Goal: Transaction & Acquisition: Purchase product/service

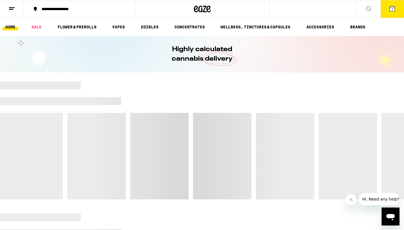
click at [393, 9] on icon at bounding box center [391, 8] width 5 height 5
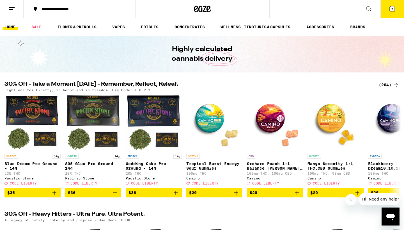
click at [389, 8] on icon at bounding box center [392, 8] width 7 height 7
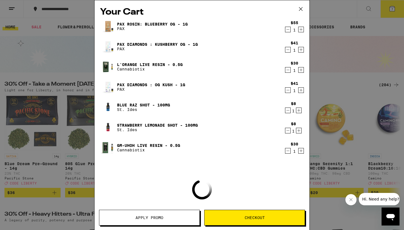
click at [368, 38] on div "Your Cart PAX Rosin: Blueberry OG - 1g PAX $55 1 Pax Diamonds : Kushberry OG - …" at bounding box center [202, 115] width 404 height 230
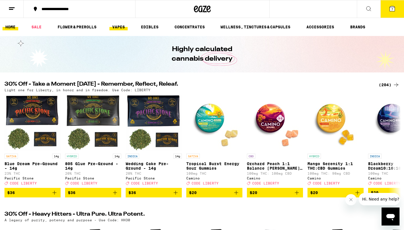
click at [117, 27] on link "VAPES" at bounding box center [118, 27] width 18 height 7
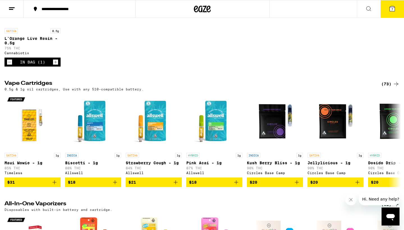
scroll to position [252, 0]
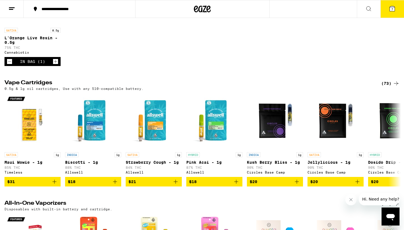
click at [389, 87] on div "(73)" at bounding box center [390, 83] width 18 height 7
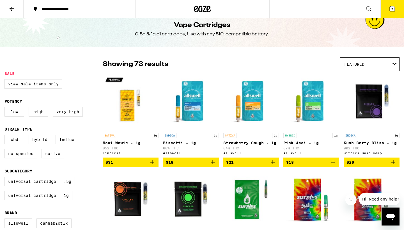
scroll to position [-16, 0]
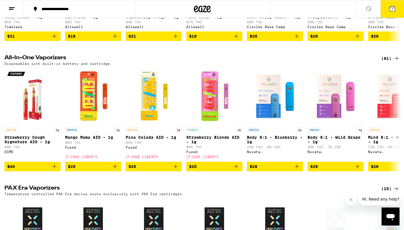
scroll to position [441, 0]
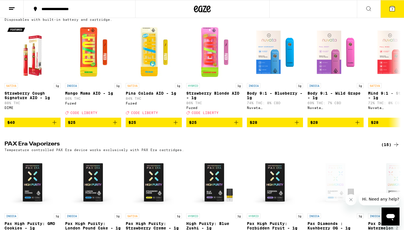
click at [392, 18] on div "(81)" at bounding box center [390, 14] width 18 height 7
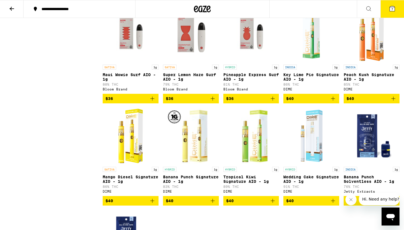
scroll to position [1530, 0]
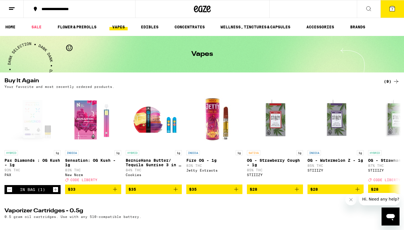
click at [394, 8] on icon at bounding box center [391, 8] width 5 height 5
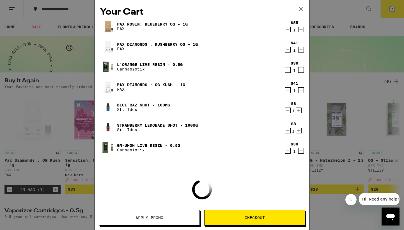
click at [386, 66] on div "Your Cart PAX Rosin: Blueberry OG - 1g PAX $55 1 Pax Diamonds : Kushberry OG - …" at bounding box center [202, 115] width 404 height 230
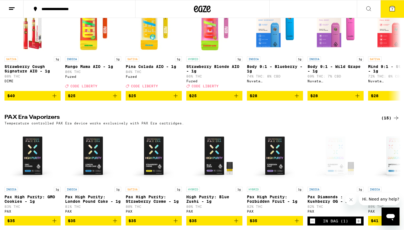
scroll to position [508, 0]
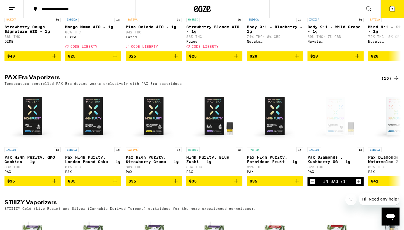
click at [383, 82] on div "(15)" at bounding box center [390, 78] width 18 height 7
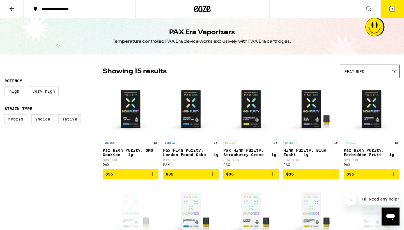
click at [389, 7] on icon at bounding box center [392, 8] width 7 height 7
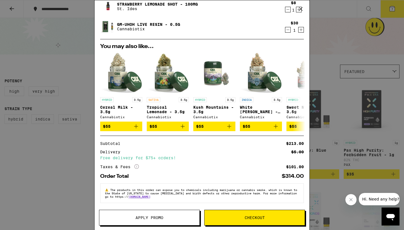
scroll to position [124, 0]
click at [341, 79] on div "Your Cart PAX Rosin: Blueberry OG - 1g PAX $55 1 Pax Diamonds : Kushberry OG - …" at bounding box center [202, 115] width 404 height 230
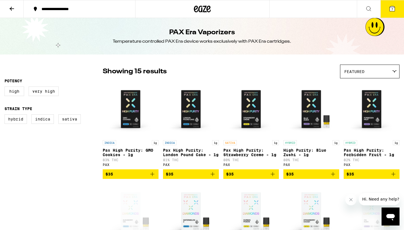
click at [9, 10] on icon at bounding box center [11, 8] width 7 height 7
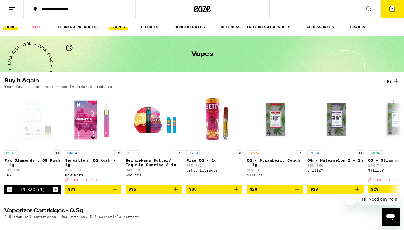
click at [14, 26] on link "HOME" at bounding box center [11, 27] width 16 height 7
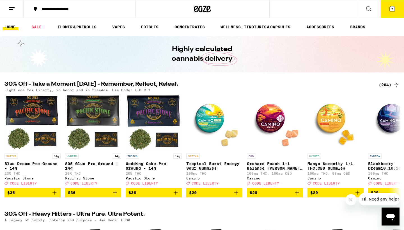
click at [390, 13] on button "7" at bounding box center [392, 8] width 24 height 17
click at [392, 7] on icon at bounding box center [391, 8] width 5 height 5
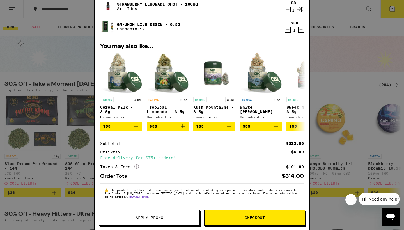
scroll to position [124, 0]
click at [155, 217] on span "Apply Promo" at bounding box center [149, 217] width 28 height 4
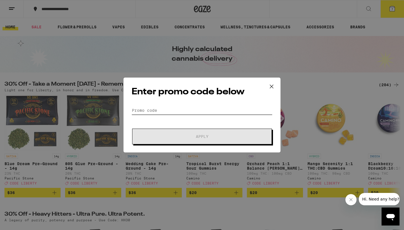
click at [155, 110] on input "Promo Code" at bounding box center [202, 110] width 141 height 8
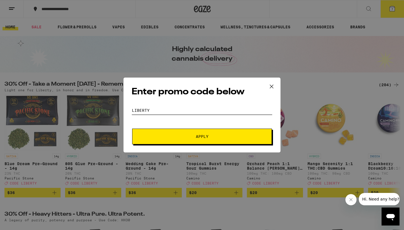
type input "liberty"
click at [202, 136] on button "Apply" at bounding box center [202, 136] width 140 height 16
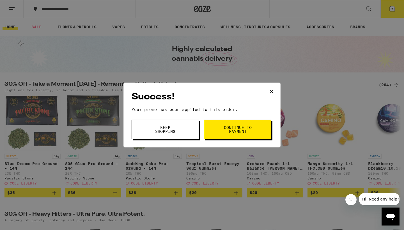
click at [270, 91] on icon at bounding box center [271, 91] width 8 height 8
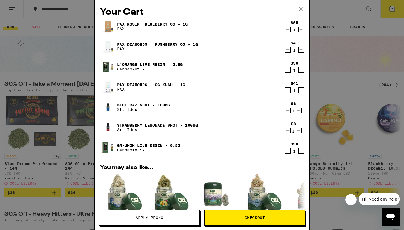
click at [303, 9] on icon at bounding box center [300, 9] width 8 height 8
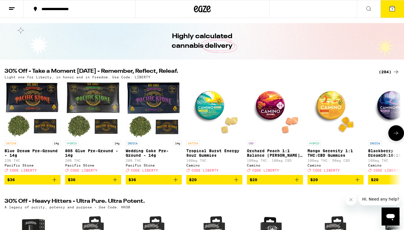
scroll to position [14, 0]
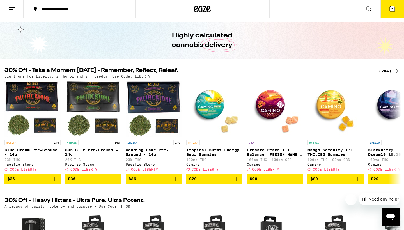
click at [384, 72] on div "(204)" at bounding box center [389, 71] width 21 height 7
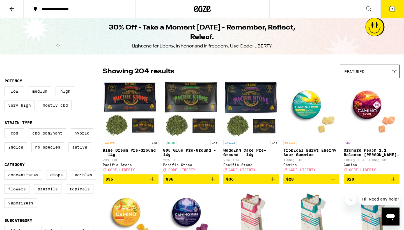
click at [80, 179] on label "Edibles" at bounding box center [83, 175] width 25 height 10
click at [6, 171] on input "Edibles" at bounding box center [6, 171] width 0 height 0
checkbox input "true"
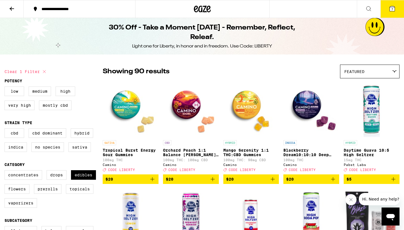
click at [17, 212] on div "Concentrates Drops Edibles Flowers Prerolls Topicals Vaporizers" at bounding box center [53, 191] width 98 height 42
click at [19, 207] on label "Vaporizers" at bounding box center [20, 203] width 33 height 10
click at [6, 171] on input "Vaporizers" at bounding box center [6, 171] width 0 height 0
checkbox input "true"
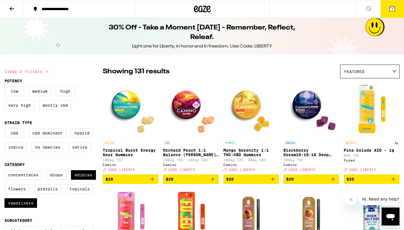
click at [392, 11] on icon at bounding box center [392, 8] width 7 height 7
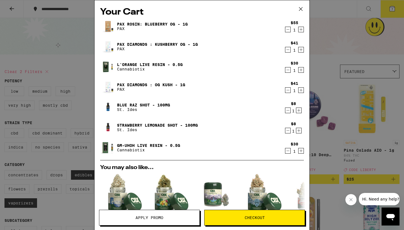
click at [349, 42] on div "Your Cart PAX Rosin: Blueberry OG - 1g PAX $55 1 Pax Diamonds : Kushberry OG - …" at bounding box center [202, 115] width 404 height 230
